Goal: Transaction & Acquisition: Purchase product/service

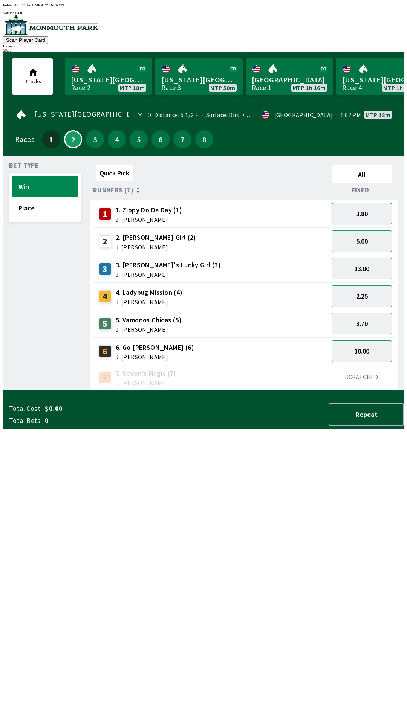
click at [366, 206] on button "3.80" at bounding box center [361, 213] width 60 height 21
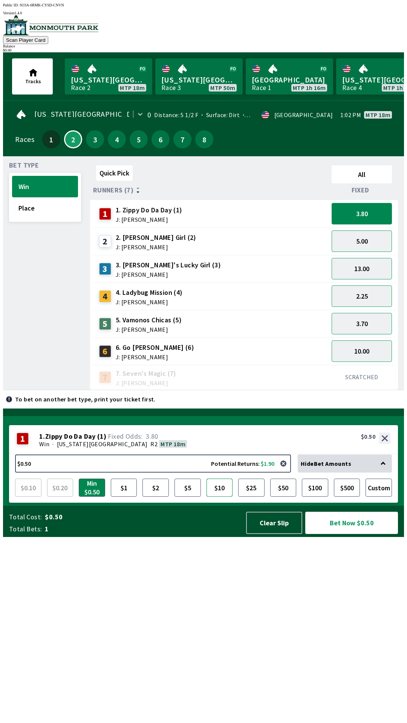
click at [218, 497] on button "$10" at bounding box center [219, 487] width 26 height 18
click at [268, 534] on button "Clear Slip" at bounding box center [274, 523] width 56 height 22
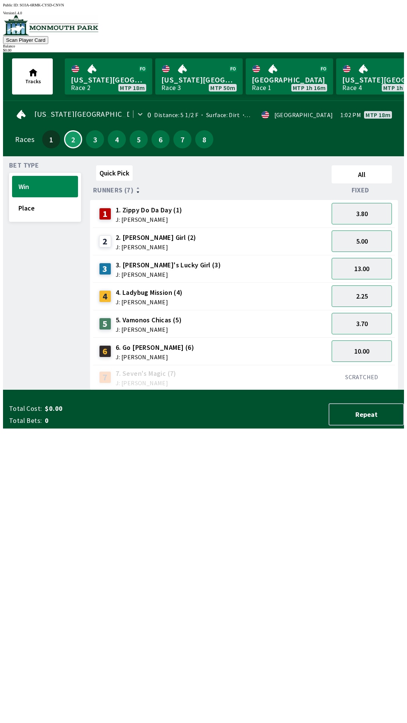
click at [268, 425] on div "Total Cost: $0.00 Total Bets: 0 Repeat" at bounding box center [206, 414] width 395 height 22
click at [287, 74] on link "[GEOGRAPHIC_DATA] Race 1 MTP 1h 16m" at bounding box center [288, 76] width 87 height 36
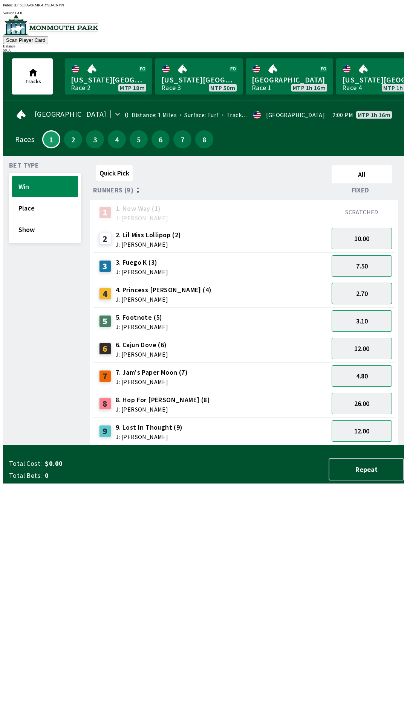
click at [370, 287] on button "2.70" at bounding box center [361, 293] width 60 height 21
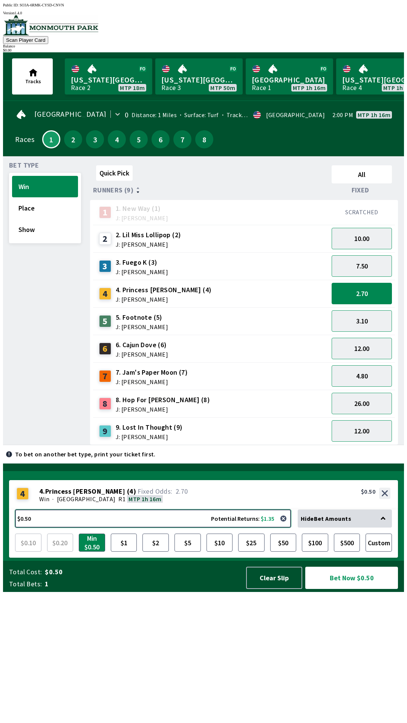
click at [178, 527] on button "$0.50 Potential Returns: $1.35" at bounding box center [153, 518] width 276 height 18
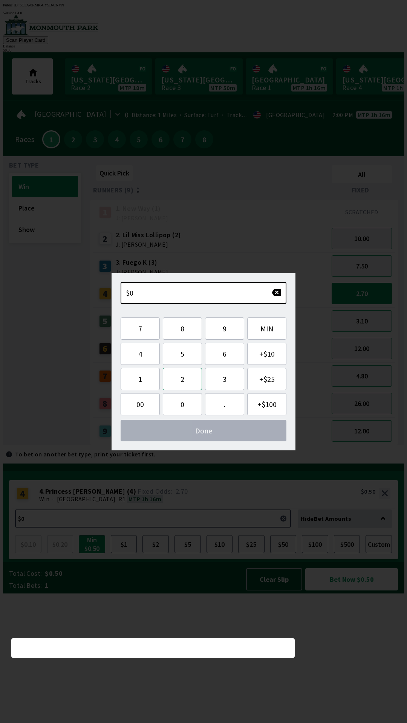
click at [186, 379] on button "2" at bounding box center [182, 379] width 39 height 22
click at [184, 406] on button "0" at bounding box center [182, 404] width 39 height 22
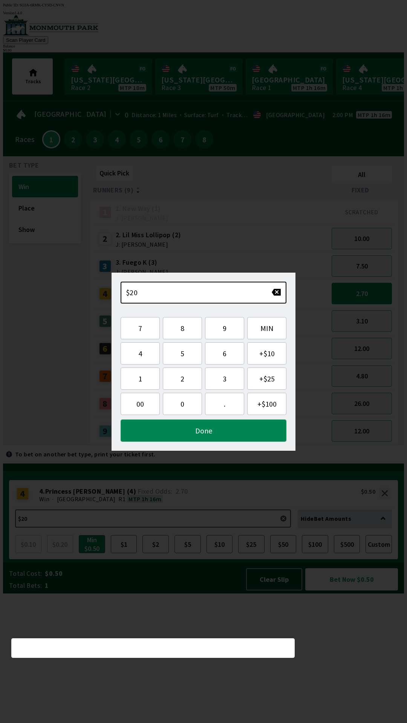
click at [213, 432] on button "Done" at bounding box center [203, 430] width 166 height 22
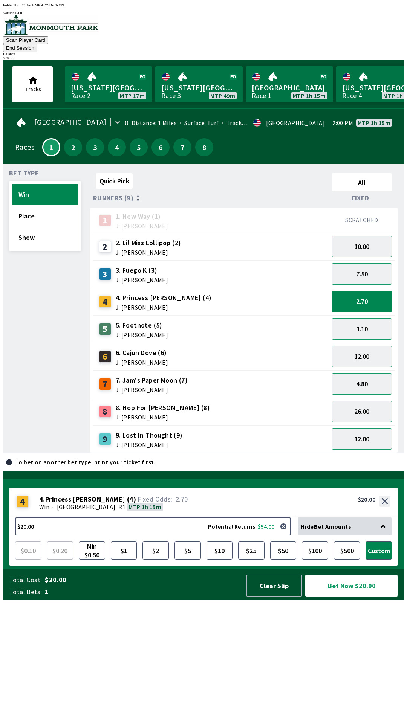
click at [356, 597] on button "Bet Now $20.00" at bounding box center [351, 585] width 93 height 22
